Goal: Transaction & Acquisition: Purchase product/service

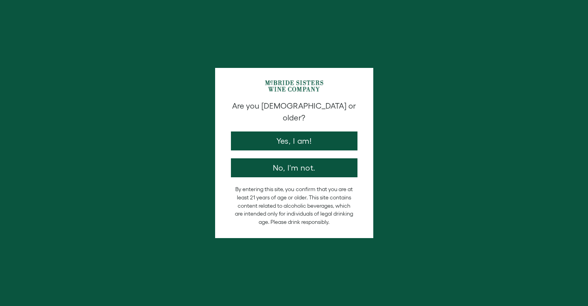
click at [301, 132] on button "Yes, I am!" at bounding box center [294, 141] width 127 height 19
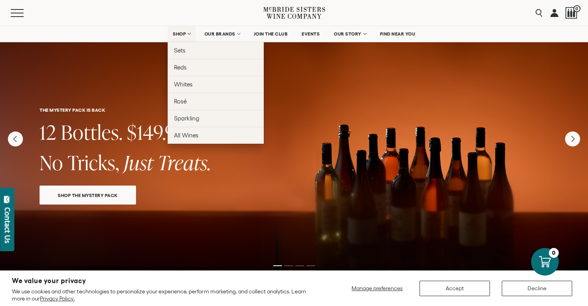
click at [174, 34] on span "SHOP" at bounding box center [179, 34] width 13 height 6
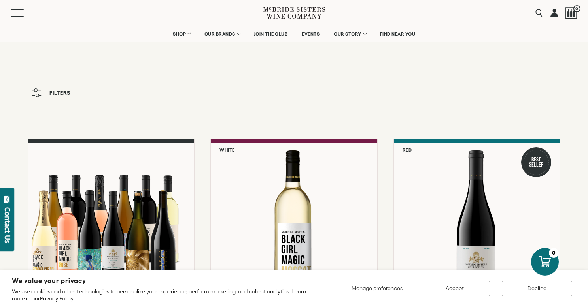
click at [540, 297] on div "We value your privacy We use cookies and other technologies to personalize your…" at bounding box center [294, 289] width 564 height 28
click at [536, 287] on button "Decline" at bounding box center [537, 288] width 70 height 15
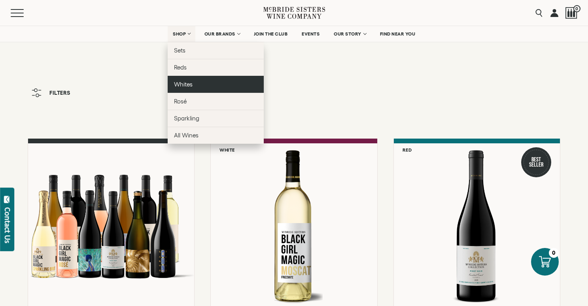
click at [184, 86] on span "Whites" at bounding box center [183, 84] width 19 height 7
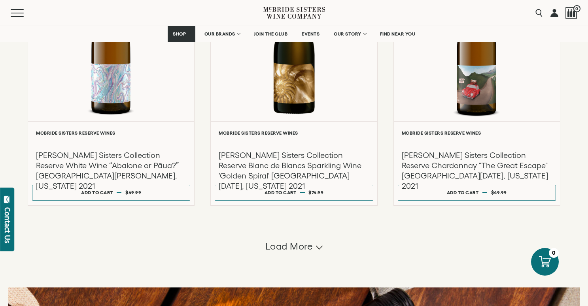
scroll to position [719, 0]
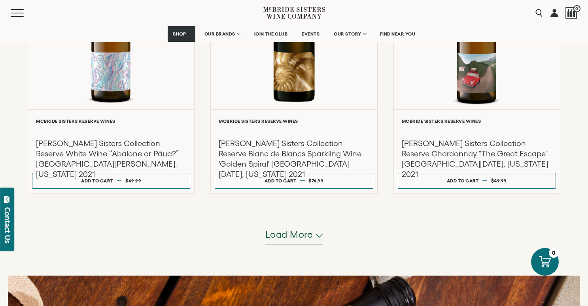
click at [293, 235] on span "Load more" at bounding box center [289, 234] width 48 height 13
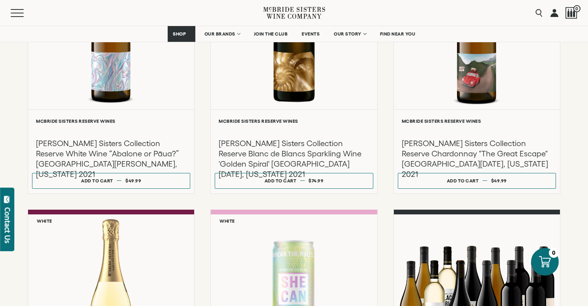
click at [201, 166] on div "**********" at bounding box center [294, 59] width 533 height 1279
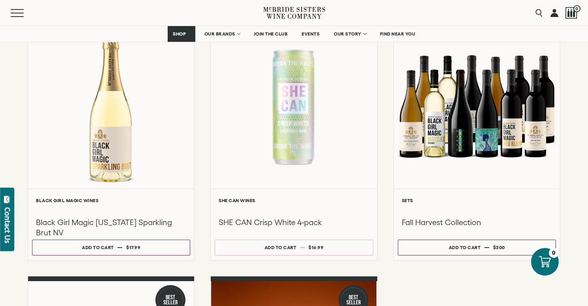
scroll to position [956, 0]
